Goal: Task Accomplishment & Management: Manage account settings

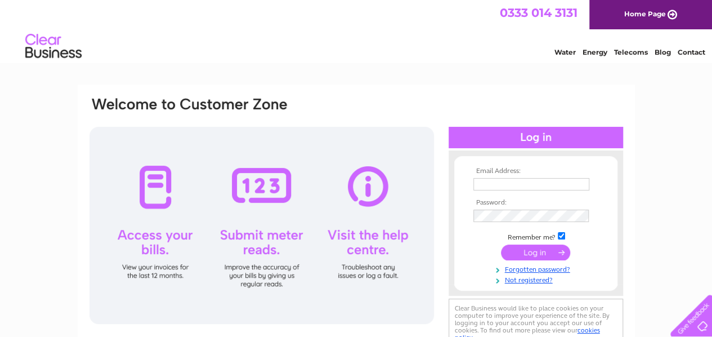
type input "[PERSON_NAME][EMAIL_ADDRESS][PERSON_NAME][DOMAIN_NAME]"
click at [543, 251] on input "submit" at bounding box center [535, 252] width 69 height 16
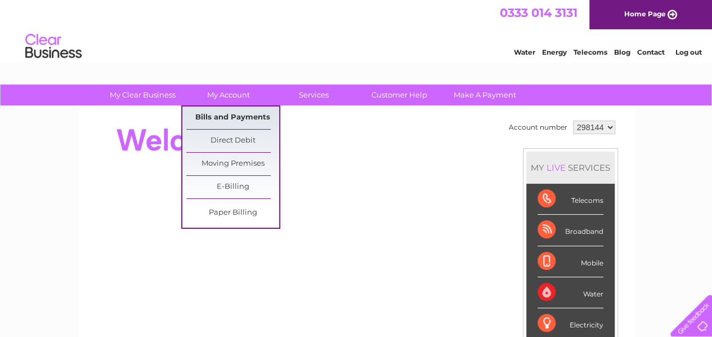
click at [245, 115] on link "Bills and Payments" at bounding box center [232, 117] width 93 height 23
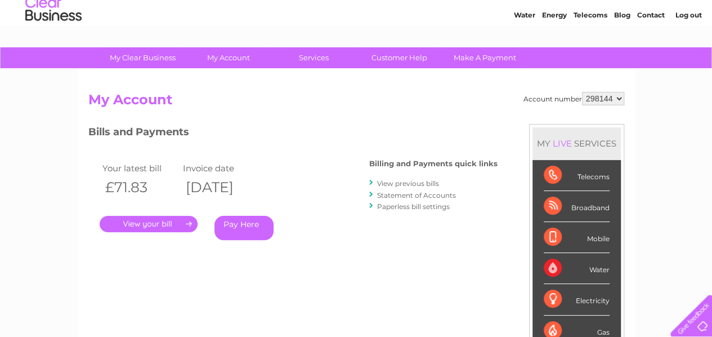
scroll to position [113, 0]
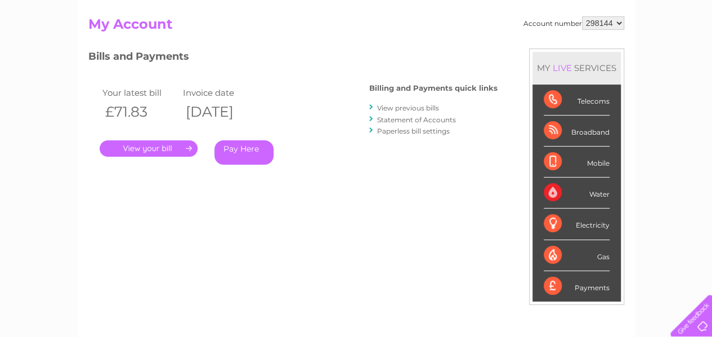
click at [176, 149] on link "." at bounding box center [149, 148] width 98 height 16
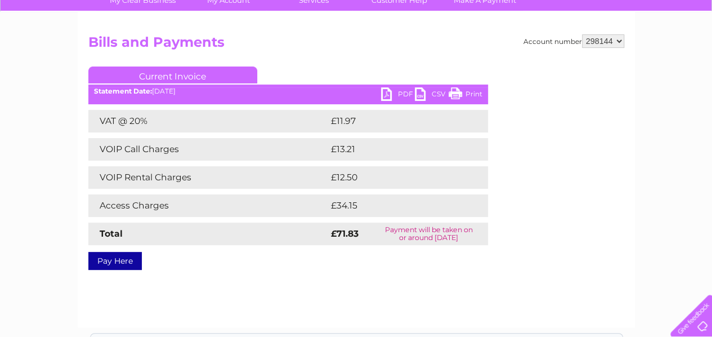
scroll to position [113, 0]
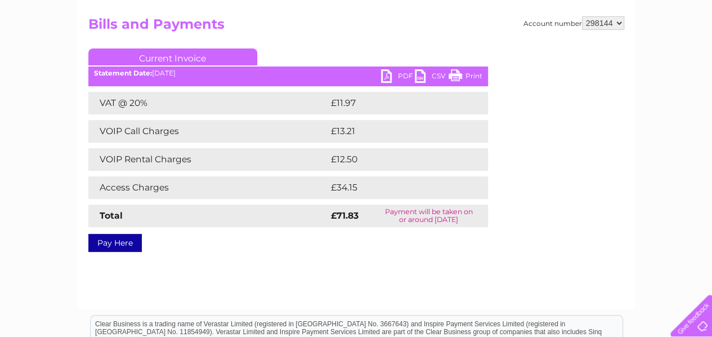
click at [386, 77] on link "PDF" at bounding box center [398, 77] width 34 height 16
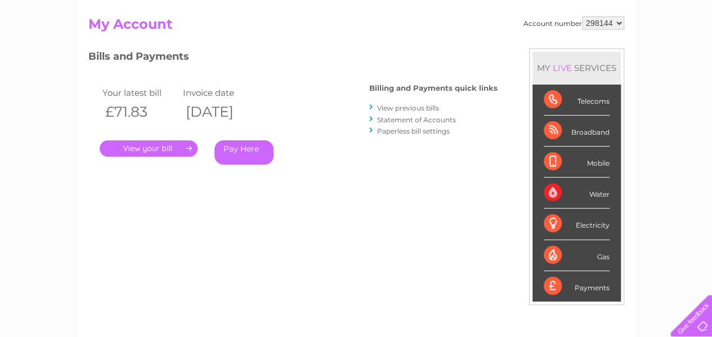
click at [384, 110] on link "View previous bills" at bounding box center [408, 108] width 62 height 8
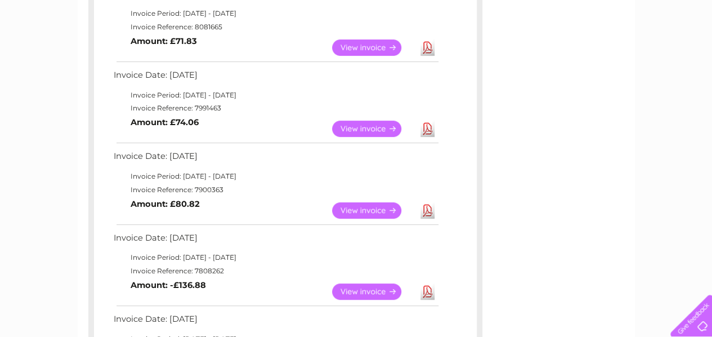
scroll to position [169, 0]
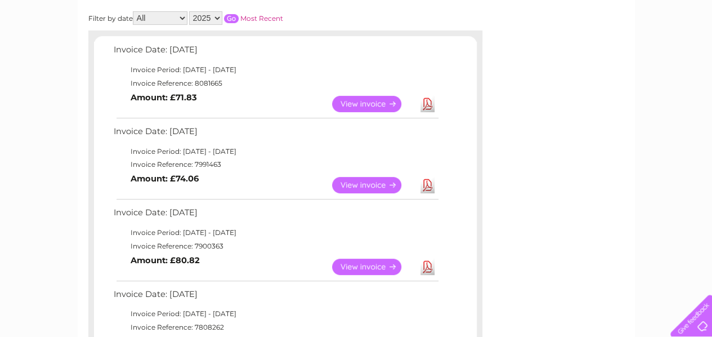
click at [217, 17] on select "2025 2024 2023 2022" at bounding box center [205, 18] width 33 height 14
click at [190, 11] on select "2025 2024 2023 2022" at bounding box center [205, 18] width 33 height 14
click at [234, 22] on input "button" at bounding box center [231, 18] width 15 height 9
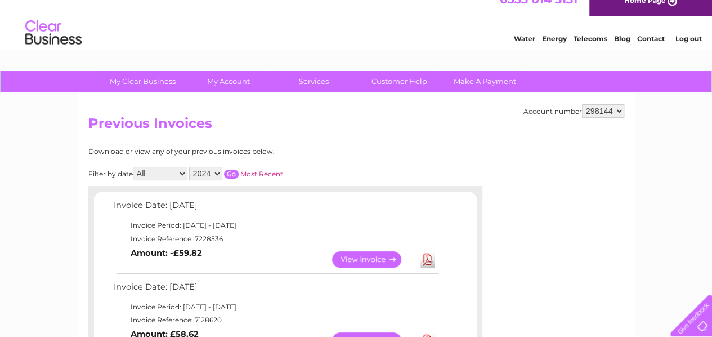
scroll to position [0, 0]
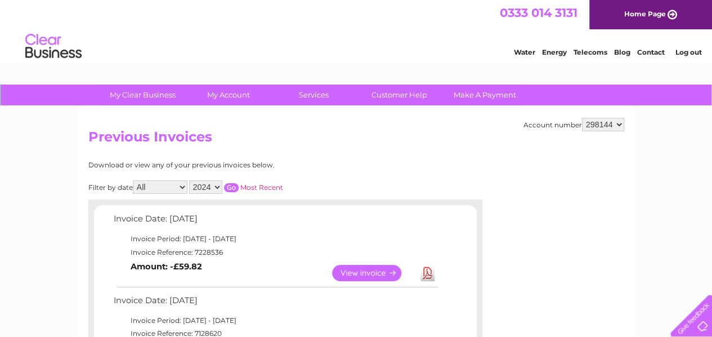
click at [216, 187] on select "2025 2024 2023 2022" at bounding box center [205, 187] width 33 height 14
select select "2025"
click at [190, 180] on select "2025 2024 2023 2022" at bounding box center [205, 187] width 33 height 14
click at [235, 186] on input "button" at bounding box center [231, 187] width 15 height 9
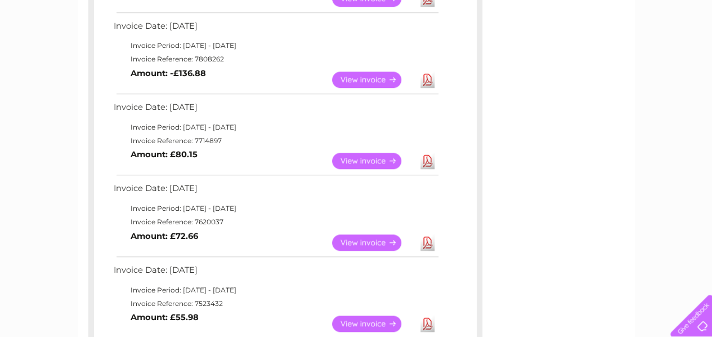
scroll to position [507, 0]
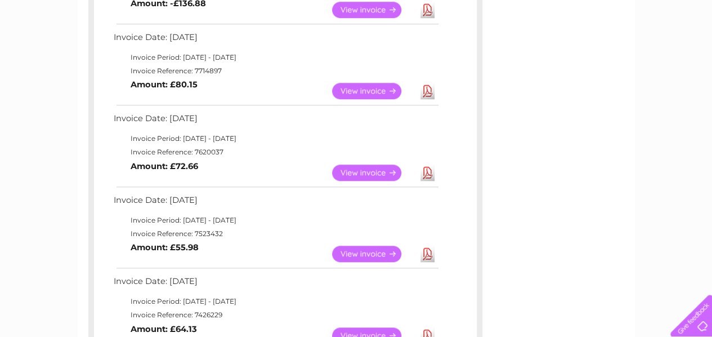
click at [685, 92] on div "My Clear Business Login Details My Details My Preferences Link Account My Accou…" at bounding box center [356, 129] width 712 height 1103
